Goal: Task Accomplishment & Management: Manage account settings

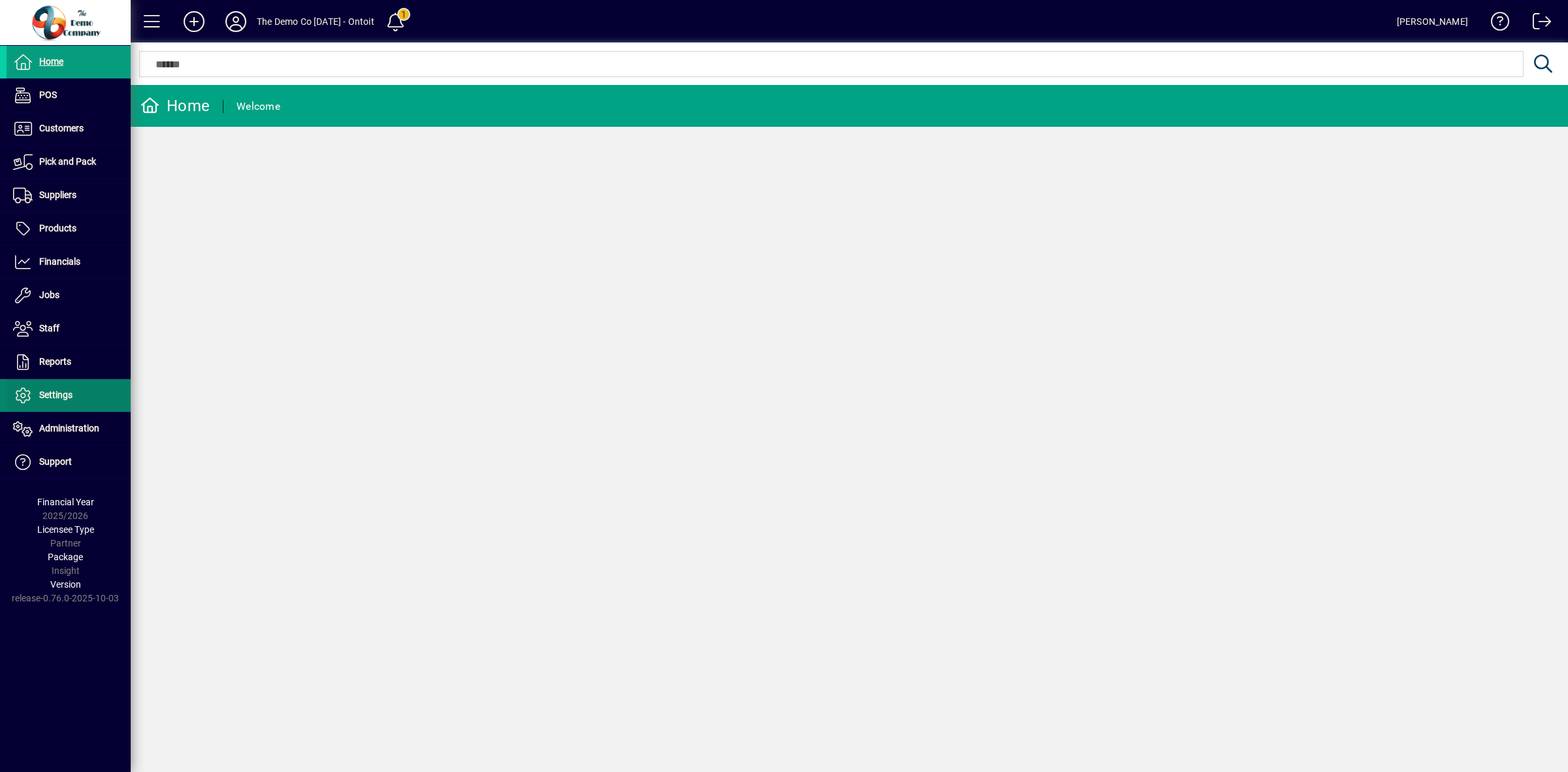
click at [69, 400] on span "Settings" at bounding box center [55, 395] width 34 height 10
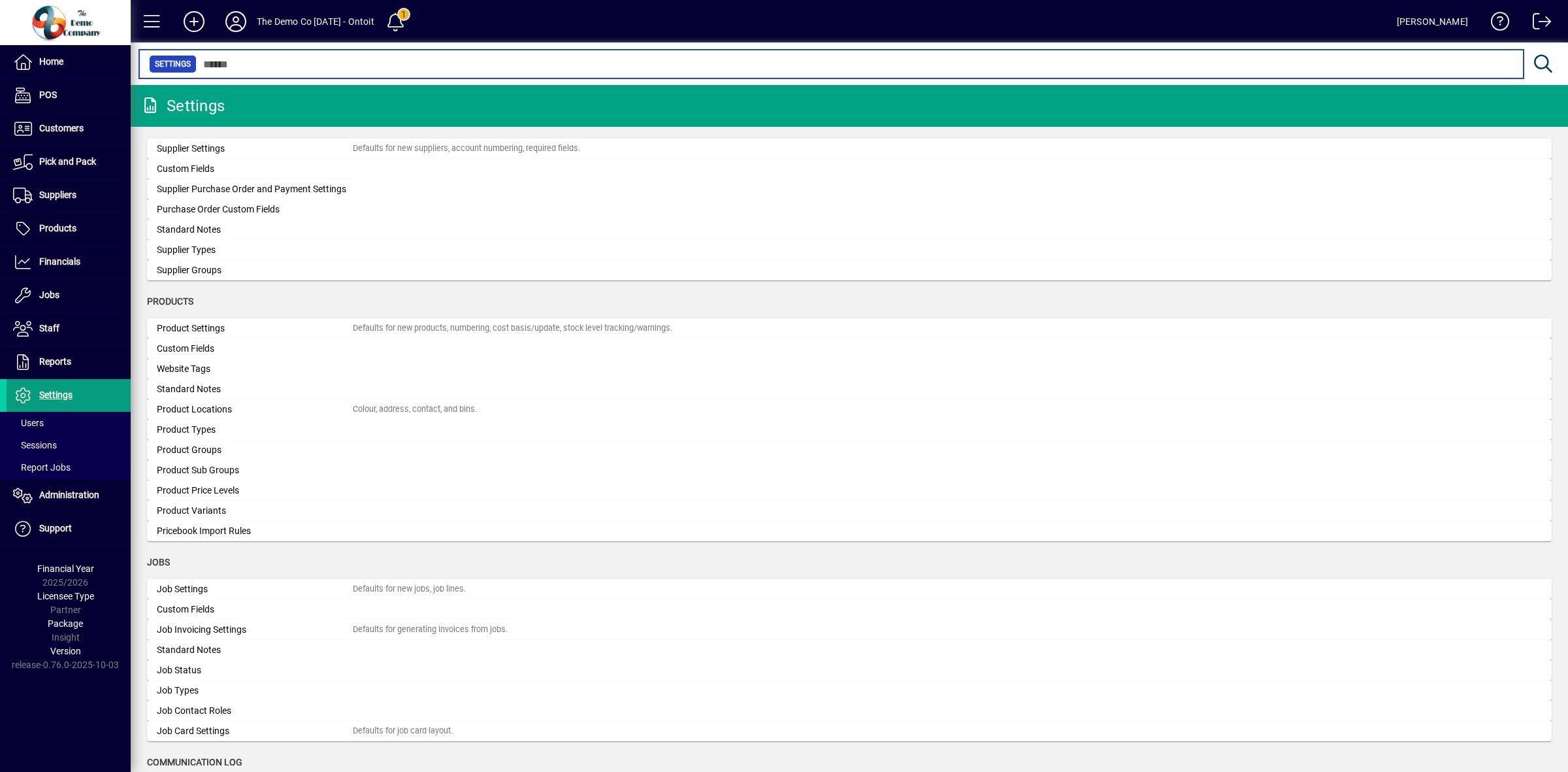
scroll to position [1370, 0]
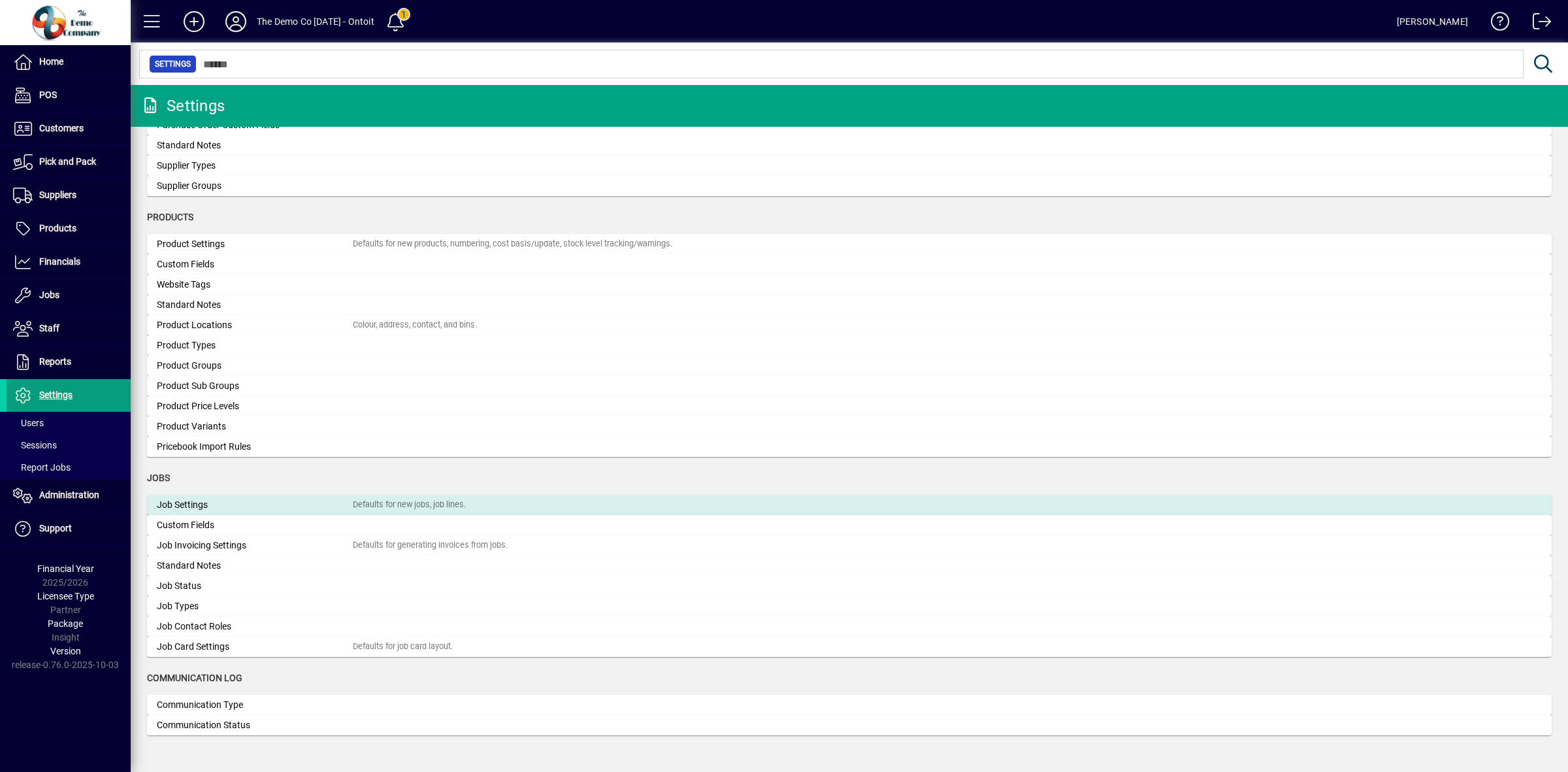
click at [410, 501] on div "Defaults for new jobs, job lines." at bounding box center [409, 505] width 113 height 12
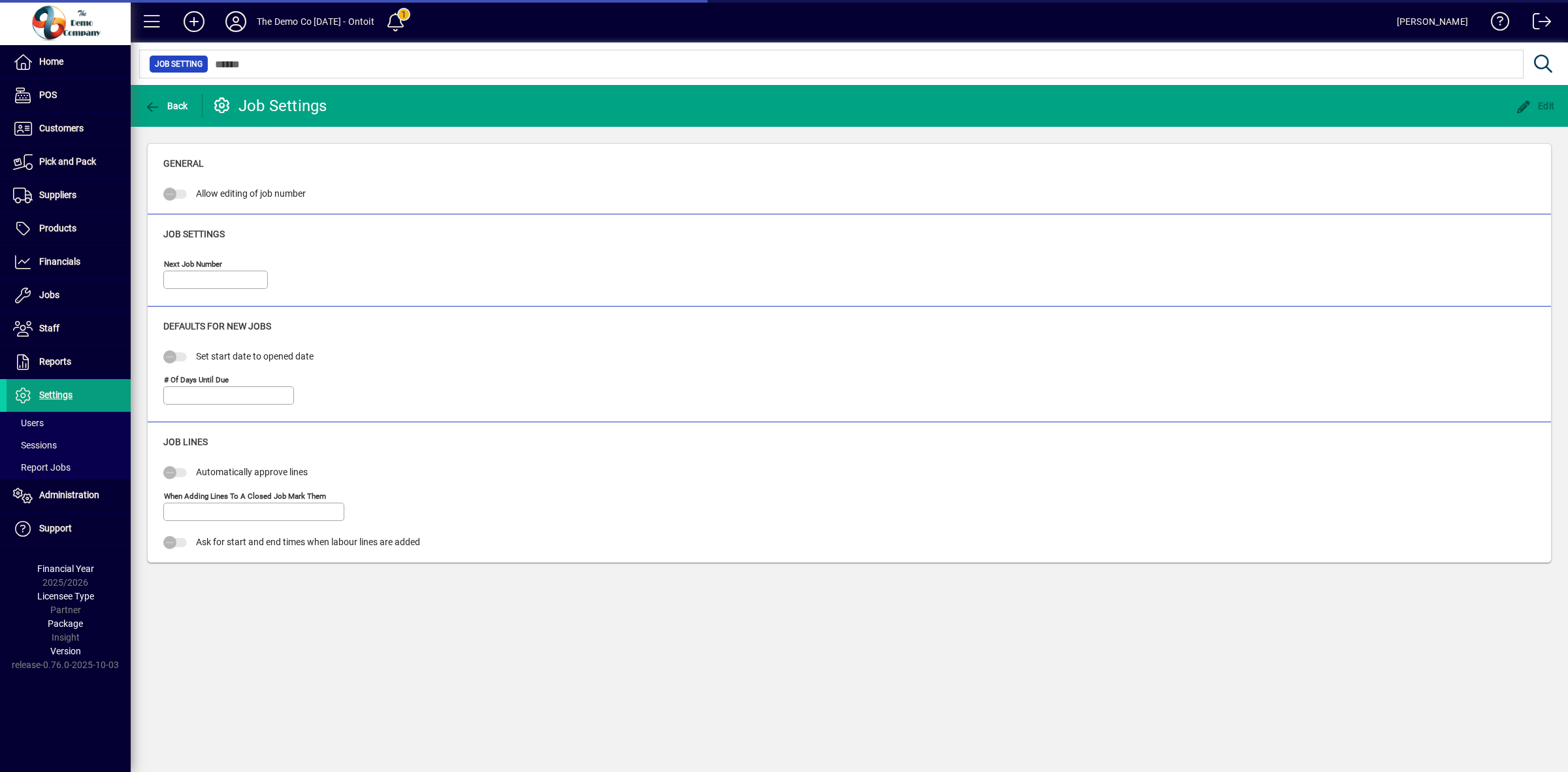
type input "*****"
type input "*"
type input "**********"
click at [1530, 101] on icon "button" at bounding box center [1524, 107] width 16 height 13
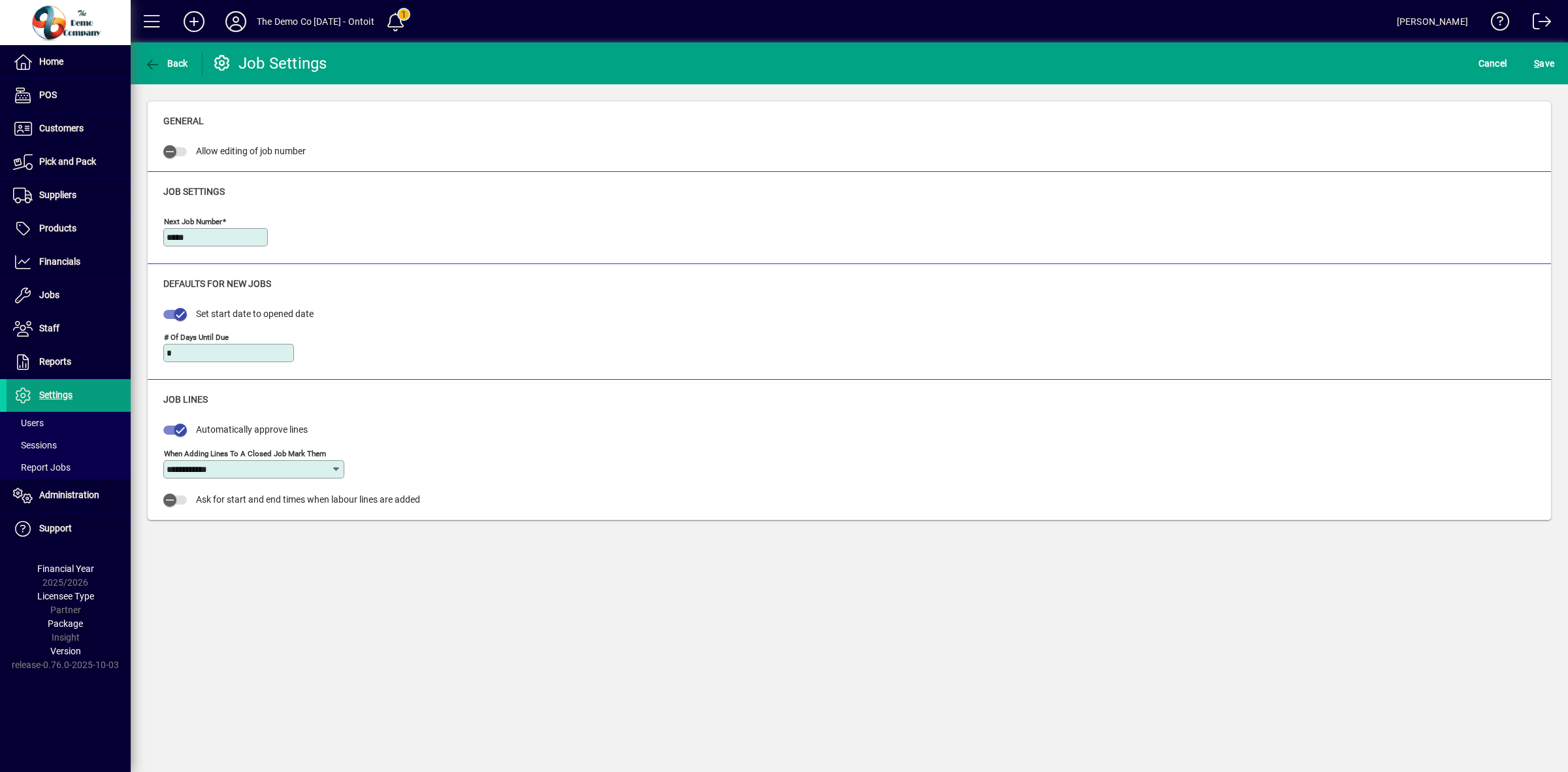
click at [1491, 65] on span "Cancel" at bounding box center [1493, 63] width 29 height 21
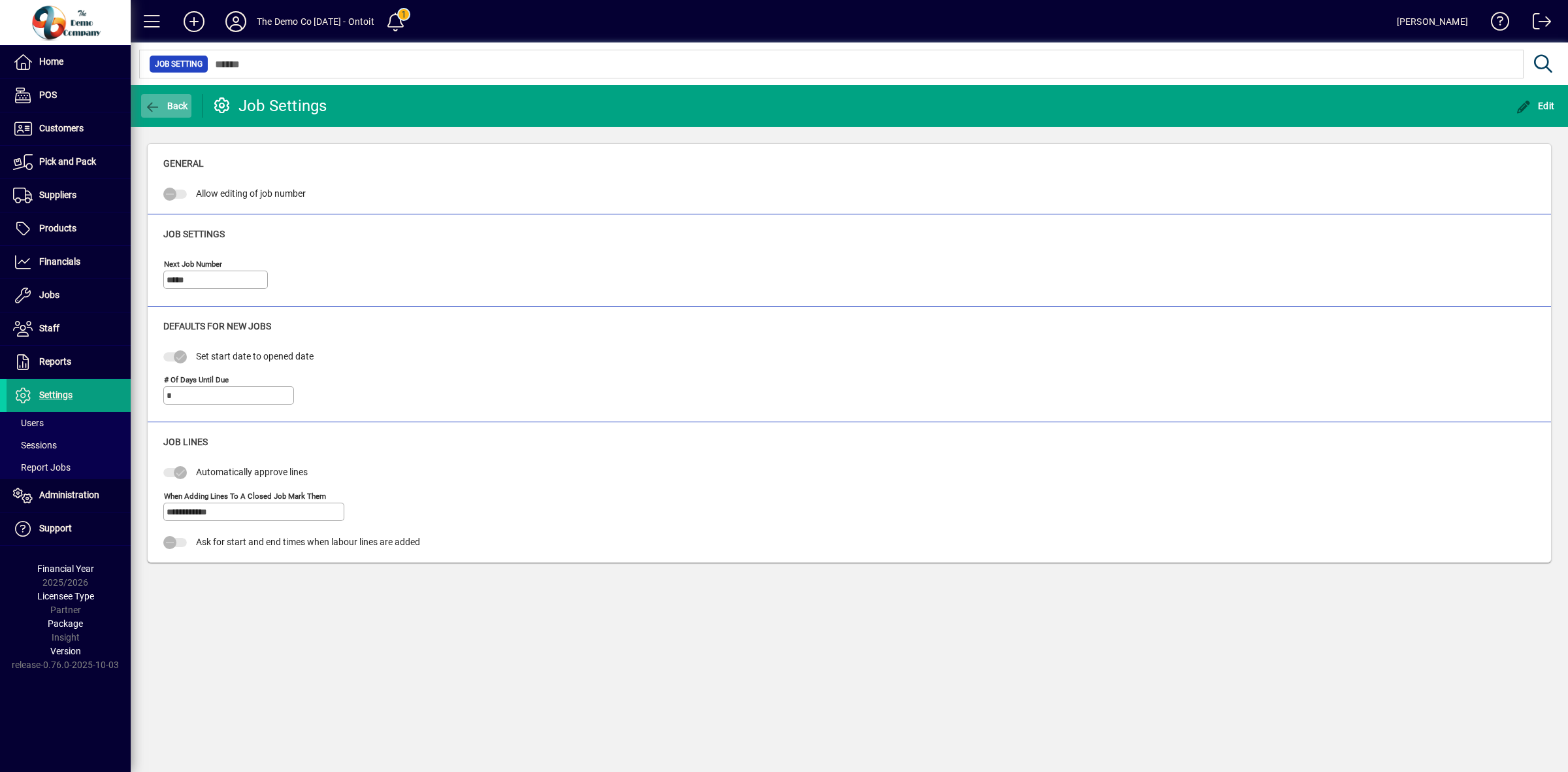
click at [163, 105] on span "Back" at bounding box center [166, 105] width 44 height 10
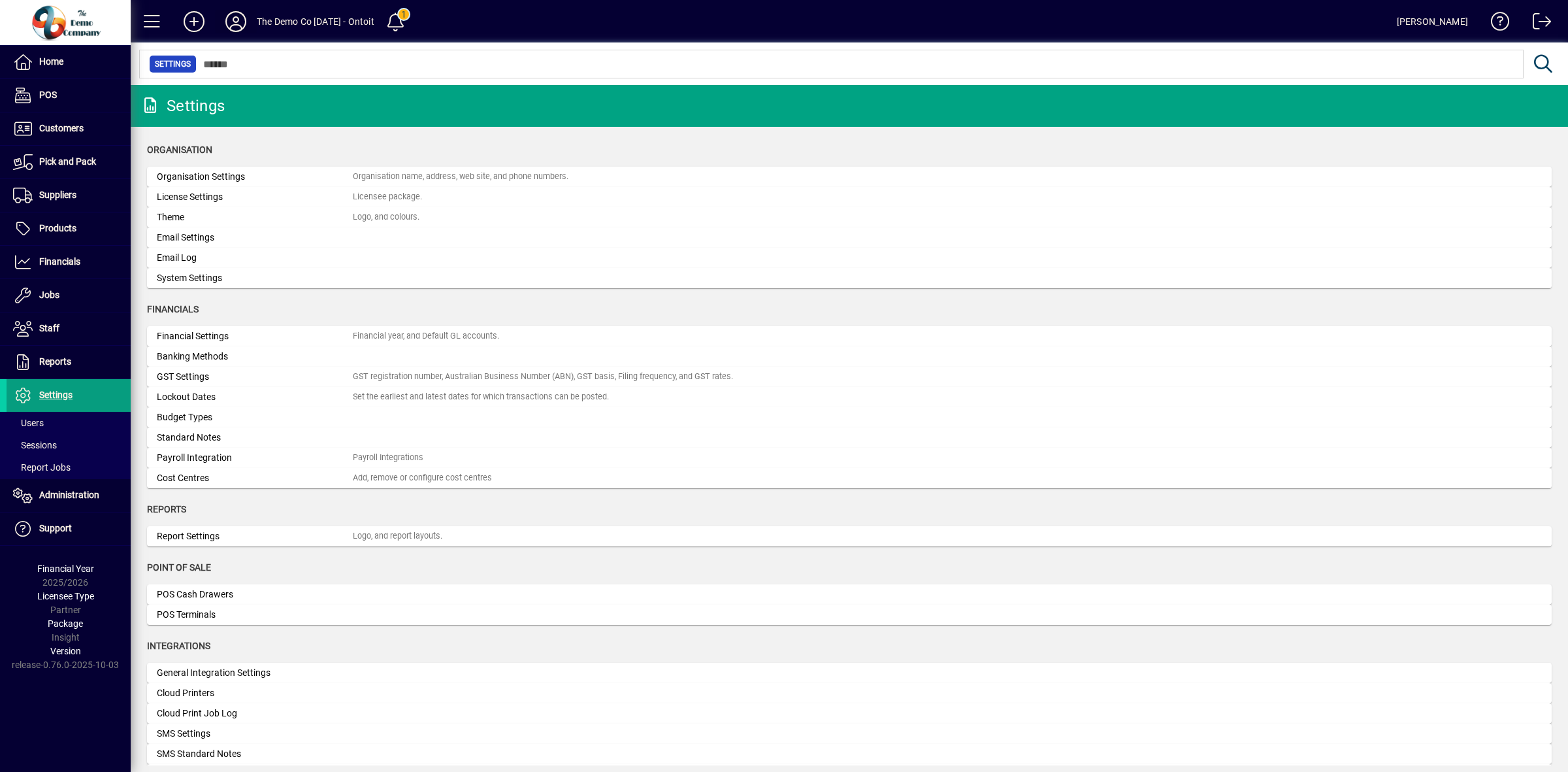
click at [236, 15] on icon at bounding box center [236, 21] width 26 height 21
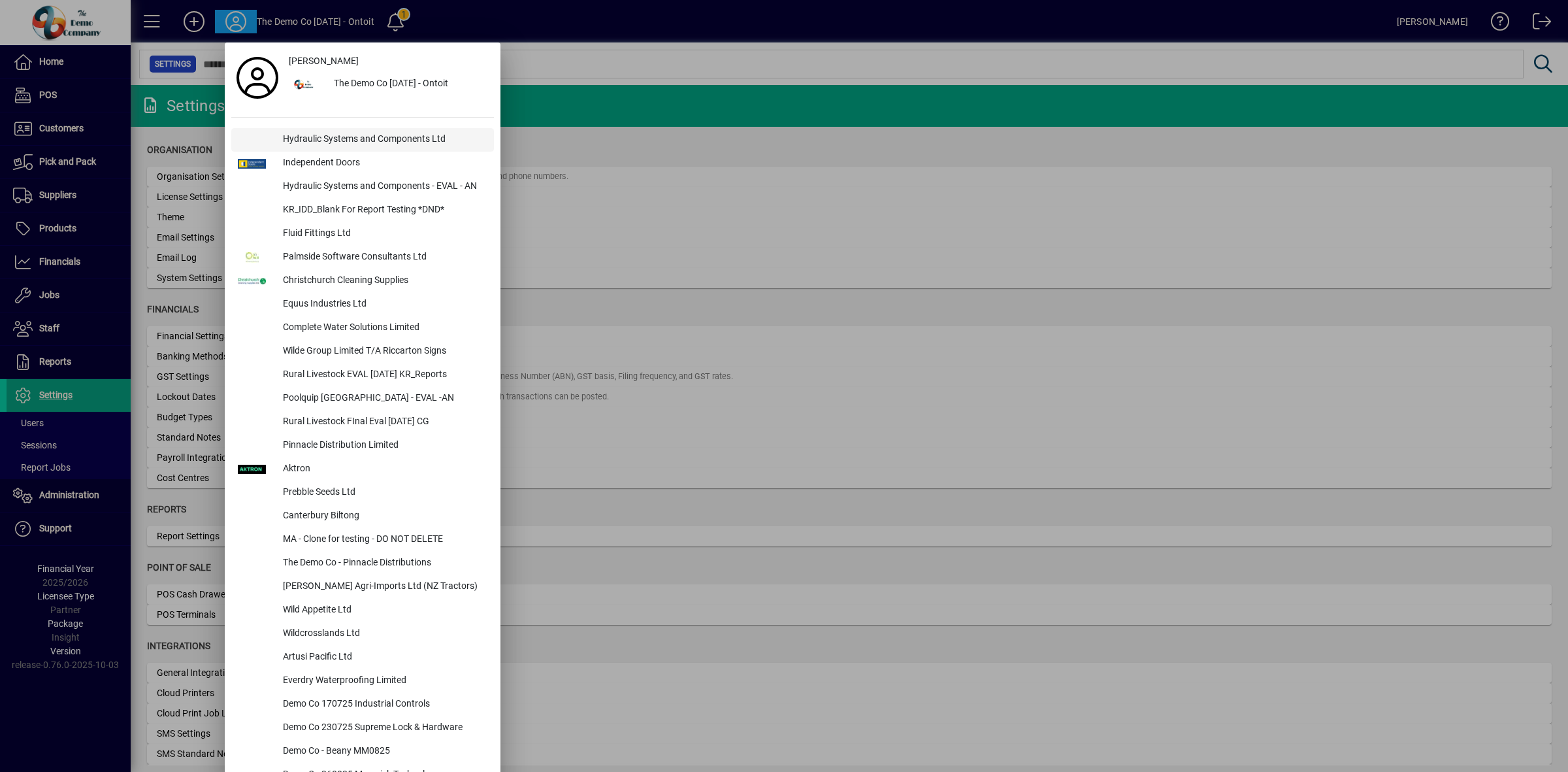
click at [347, 139] on div "Hydraulic Systems and Components Ltd" at bounding box center [383, 140] width 221 height 23
